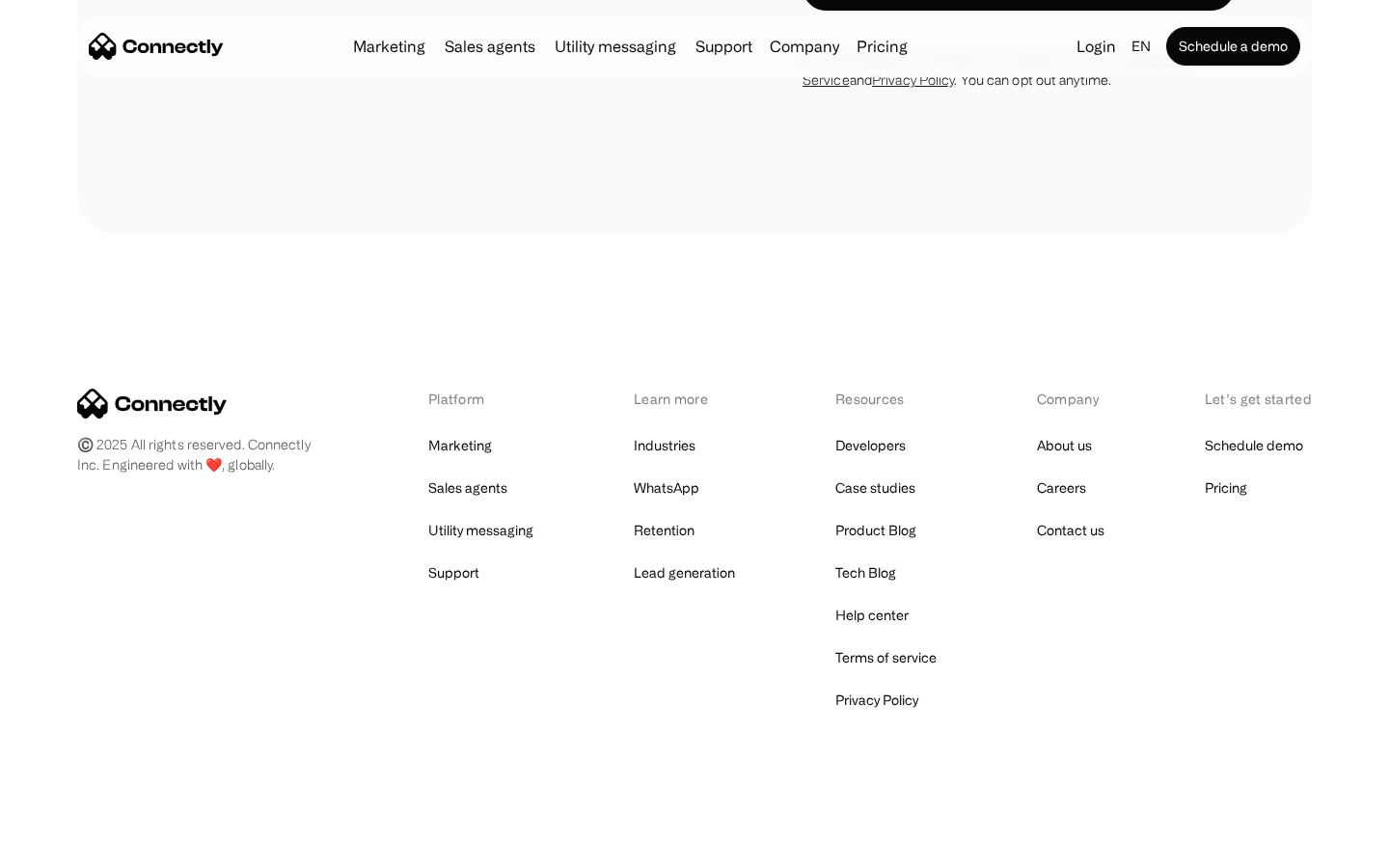
scroll to position [3709, 0]
